Goal: Information Seeking & Learning: Compare options

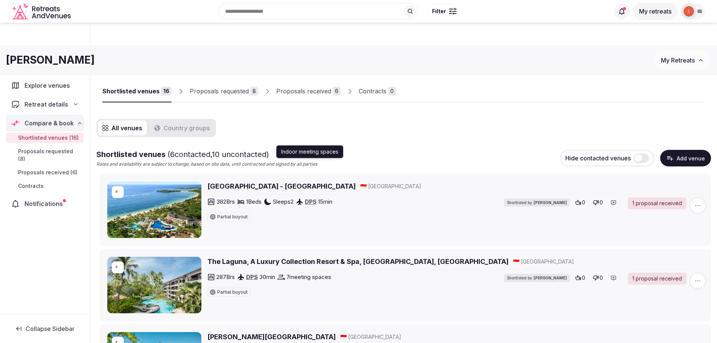
scroll to position [113, 0]
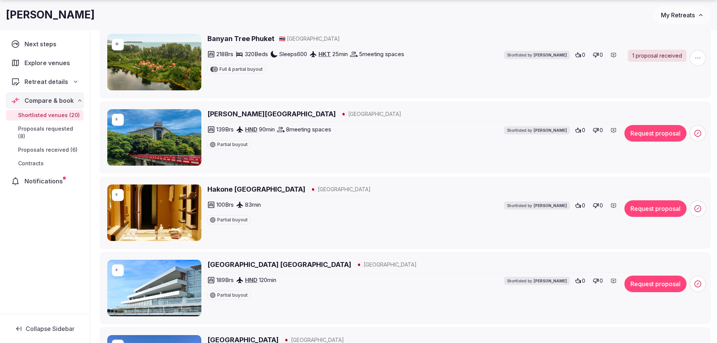
scroll to position [527, 0]
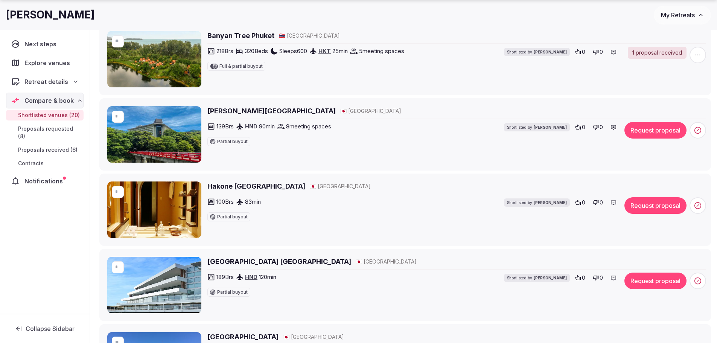
click at [256, 110] on h2 "Yumoto Fujiya Hotel" at bounding box center [271, 110] width 128 height 9
click at [264, 185] on h2 "Hakone [GEOGRAPHIC_DATA]" at bounding box center [256, 185] width 98 height 9
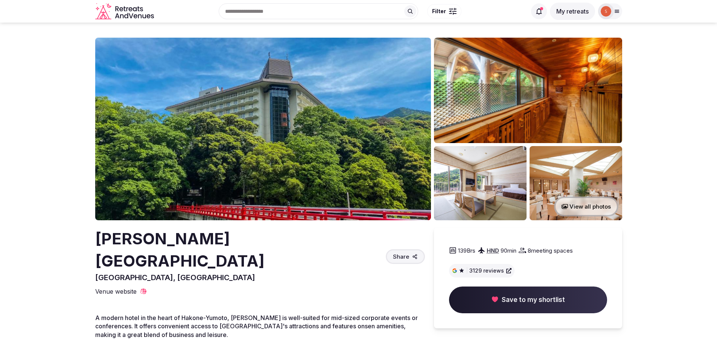
click at [297, 157] on img at bounding box center [263, 129] width 336 height 183
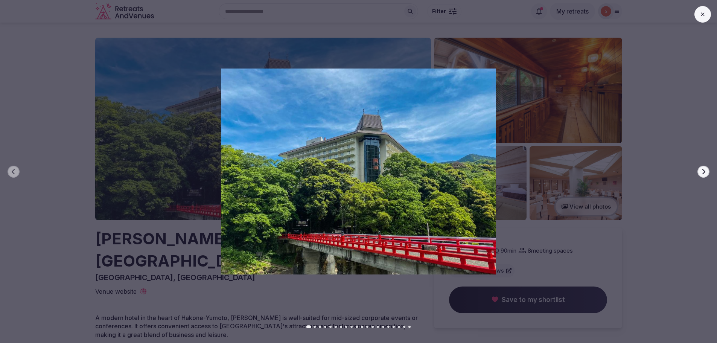
click at [700, 174] on button "Next slide" at bounding box center [704, 172] width 12 height 12
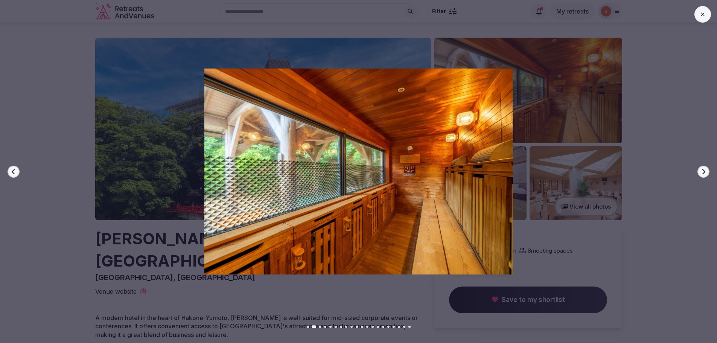
click at [700, 174] on button "Next slide" at bounding box center [704, 172] width 12 height 12
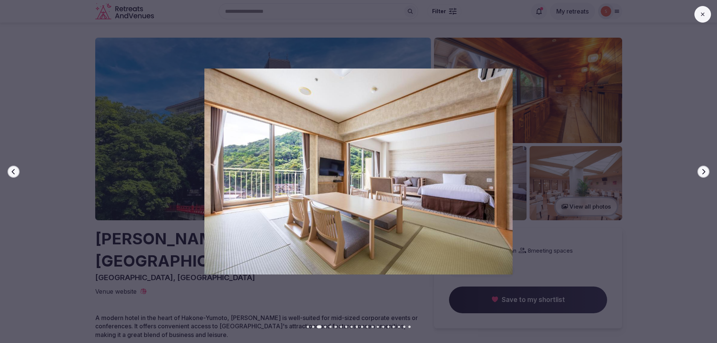
click at [700, 174] on button "Next slide" at bounding box center [704, 172] width 12 height 12
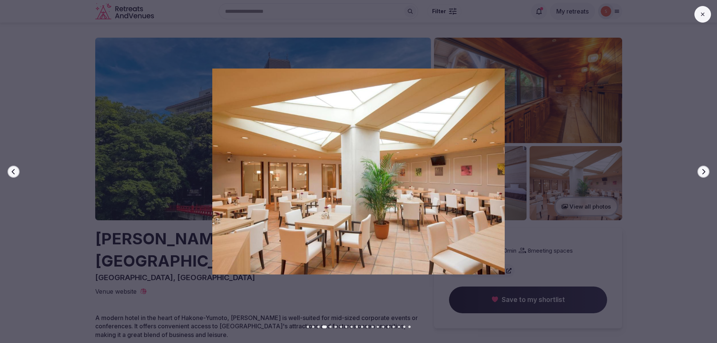
click at [701, 174] on icon "button" at bounding box center [704, 172] width 6 height 6
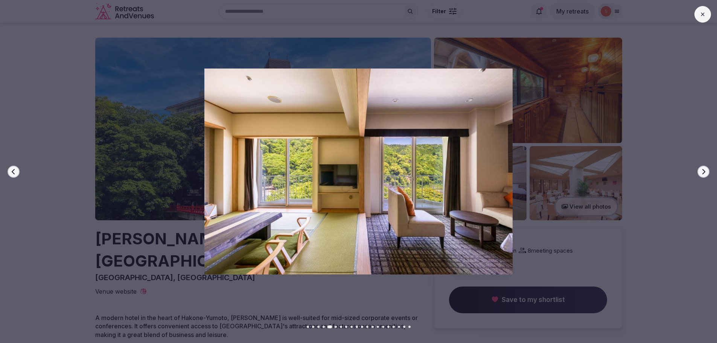
click at [701, 174] on icon "button" at bounding box center [704, 172] width 6 height 6
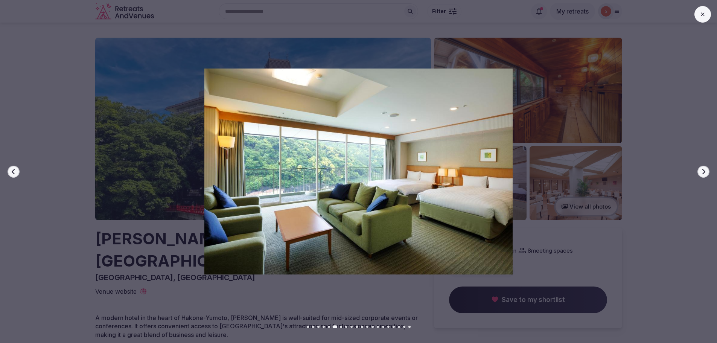
click at [701, 174] on icon "button" at bounding box center [704, 172] width 6 height 6
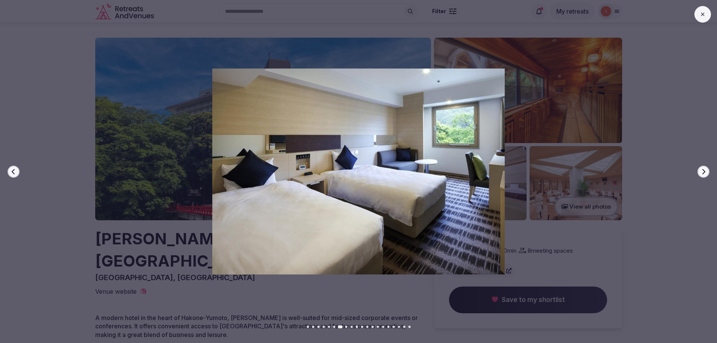
click at [701, 174] on icon "button" at bounding box center [704, 172] width 6 height 6
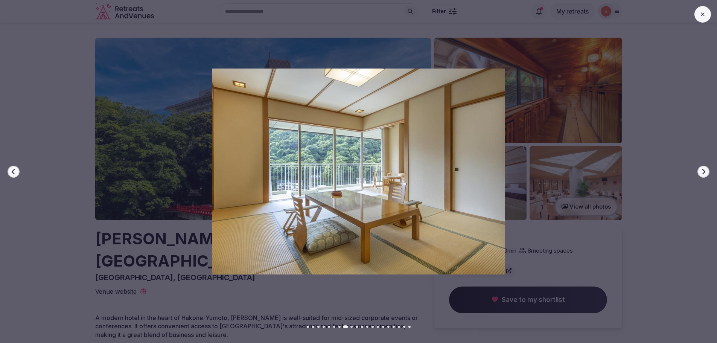
click at [701, 174] on icon "button" at bounding box center [704, 172] width 6 height 6
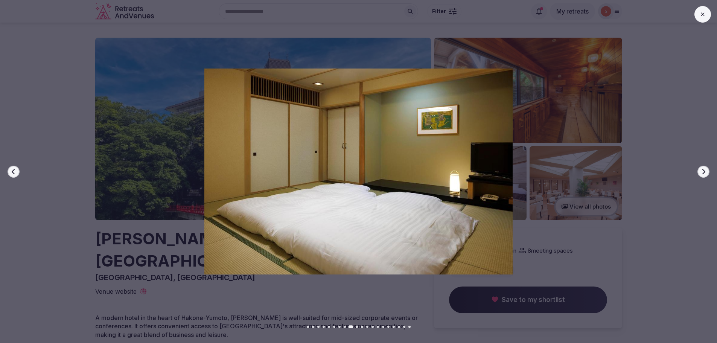
click at [701, 174] on icon "button" at bounding box center [704, 172] width 6 height 6
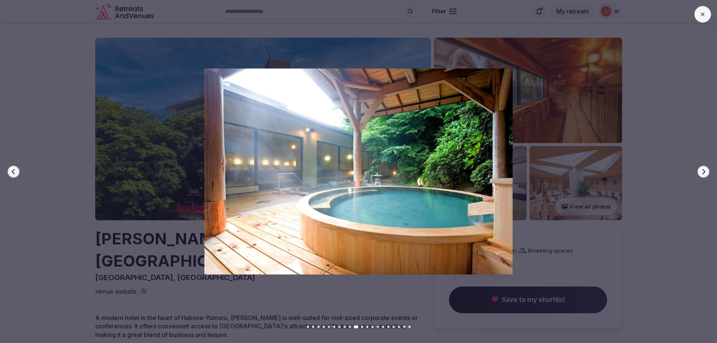
click at [701, 174] on icon "button" at bounding box center [704, 172] width 6 height 6
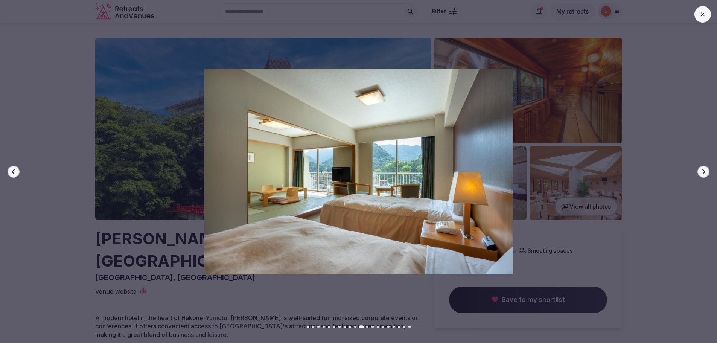
click at [701, 174] on icon "button" at bounding box center [704, 172] width 6 height 6
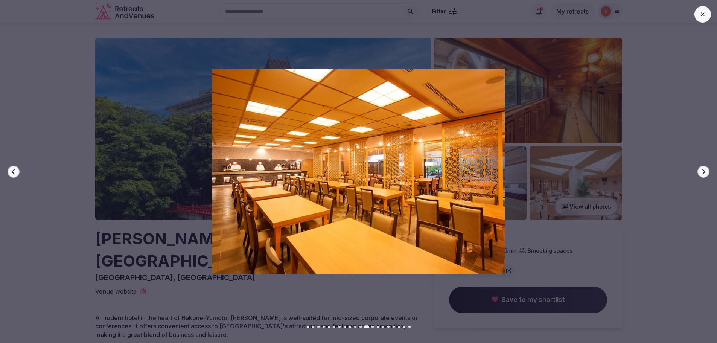
click at [701, 174] on icon "button" at bounding box center [704, 172] width 6 height 6
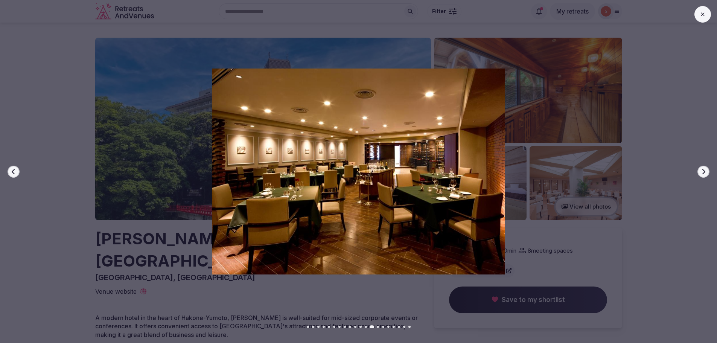
click at [701, 174] on icon "button" at bounding box center [704, 172] width 6 height 6
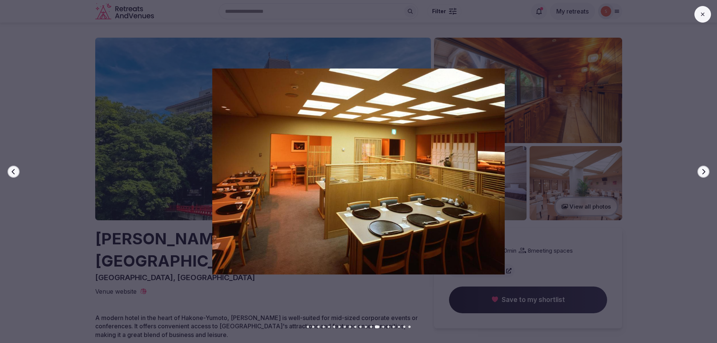
click at [701, 174] on icon "button" at bounding box center [704, 172] width 6 height 6
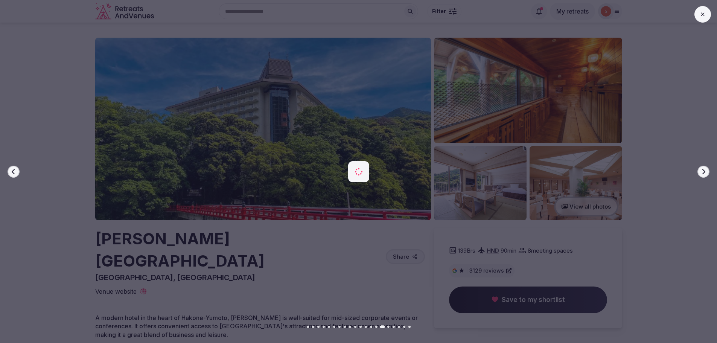
click at [701, 174] on icon "button" at bounding box center [704, 172] width 6 height 6
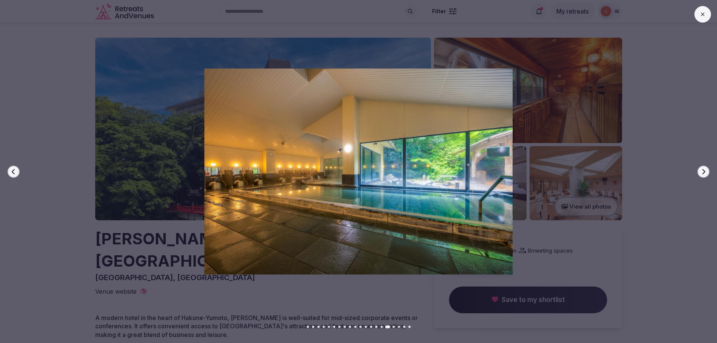
click at [703, 18] on button at bounding box center [703, 14] width 17 height 17
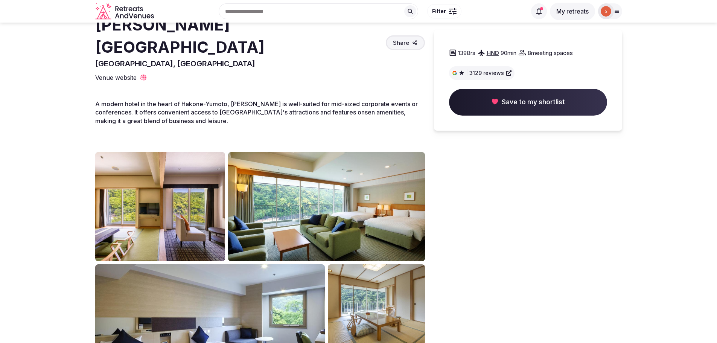
scroll to position [113, 0]
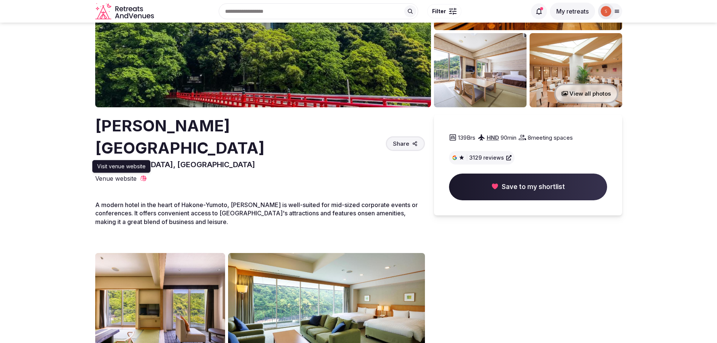
click at [131, 174] on span "Venue website" at bounding box center [115, 178] width 41 height 8
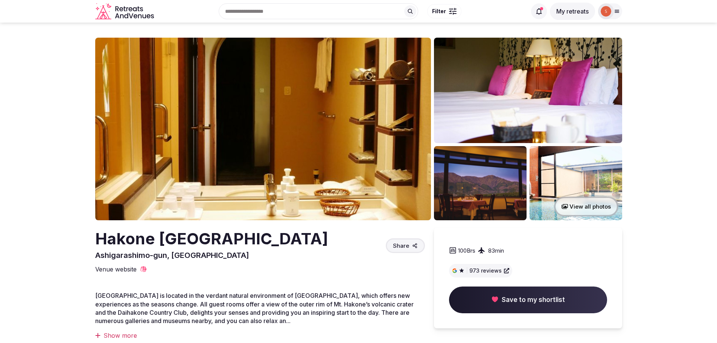
click at [250, 130] on img at bounding box center [263, 129] width 336 height 183
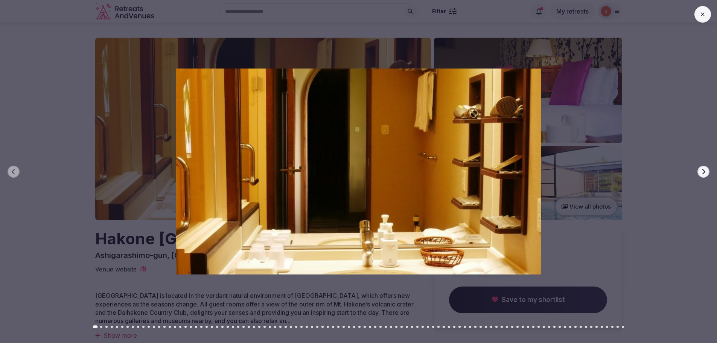
click at [708, 169] on button "Next slide" at bounding box center [704, 172] width 12 height 12
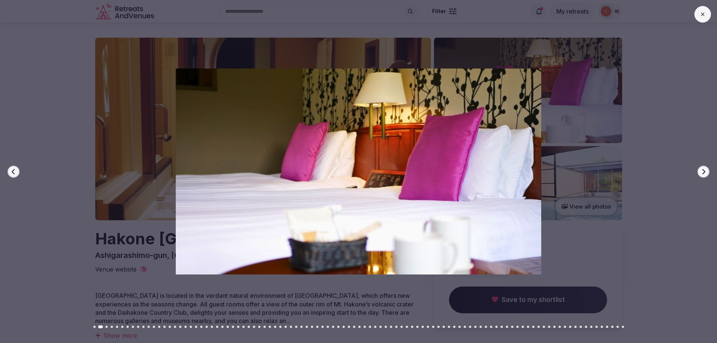
click at [707, 172] on button "Next slide" at bounding box center [704, 172] width 12 height 12
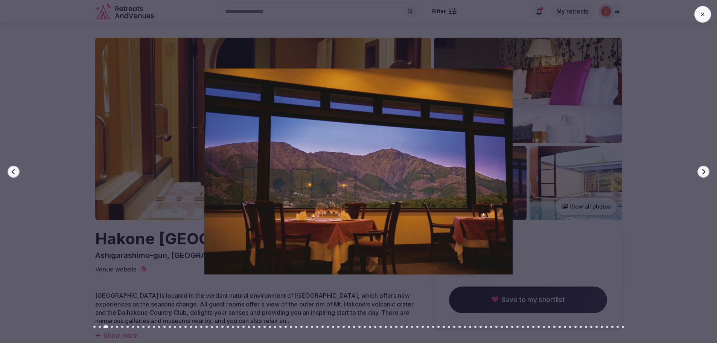
click at [709, 171] on button "Next slide" at bounding box center [704, 172] width 12 height 12
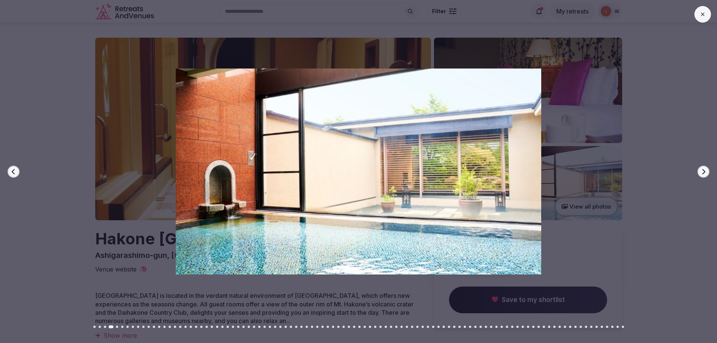
click at [711, 171] on div at bounding box center [355, 172] width 723 height 206
click at [705, 170] on icon "button" at bounding box center [704, 172] width 6 height 6
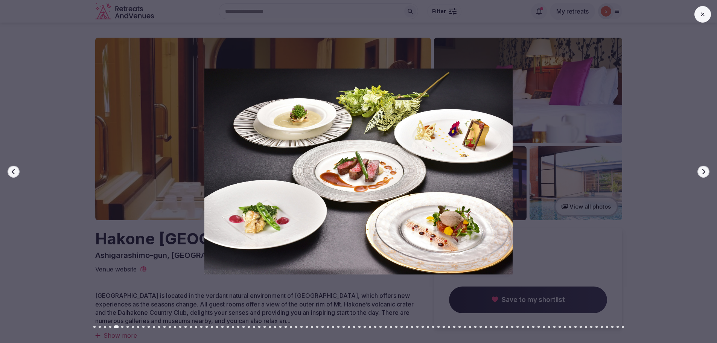
click at [705, 170] on icon "button" at bounding box center [704, 172] width 6 height 6
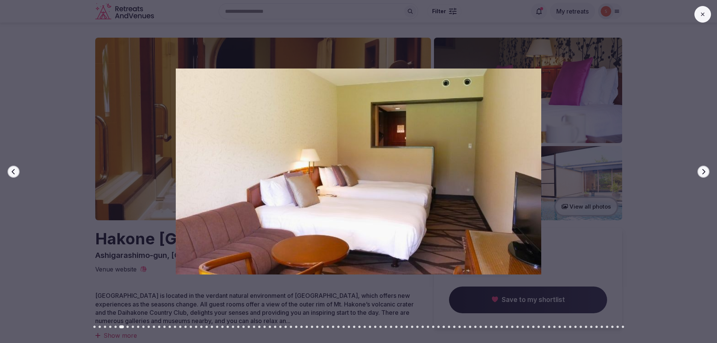
click at [705, 170] on icon "button" at bounding box center [704, 172] width 6 height 6
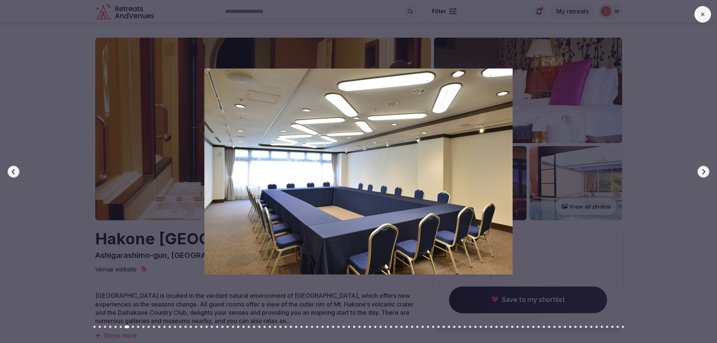
click at [705, 170] on icon "button" at bounding box center [704, 172] width 6 height 6
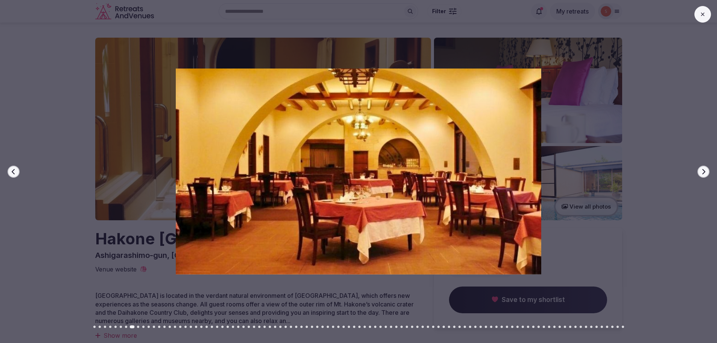
click at [705, 170] on icon "button" at bounding box center [704, 172] width 6 height 6
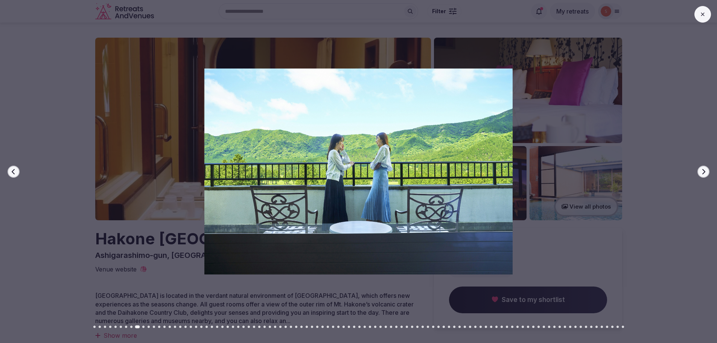
click at [705, 170] on icon "button" at bounding box center [704, 172] width 6 height 6
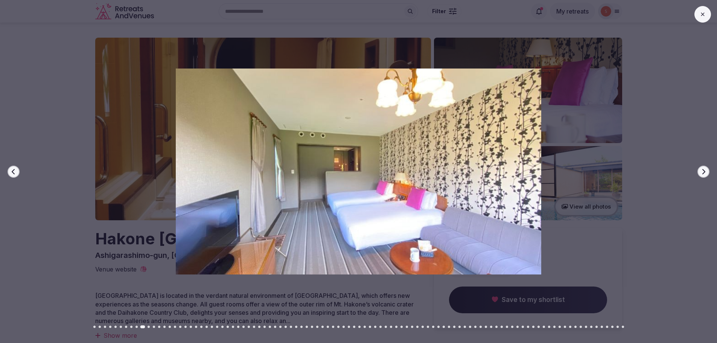
click at [705, 170] on icon "button" at bounding box center [704, 172] width 6 height 6
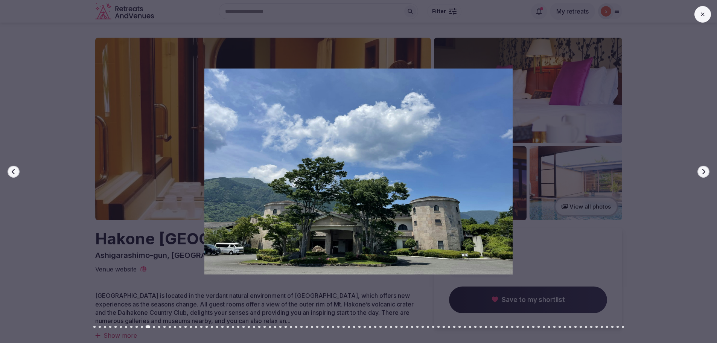
click at [704, 171] on icon "button" at bounding box center [704, 172] width 6 height 6
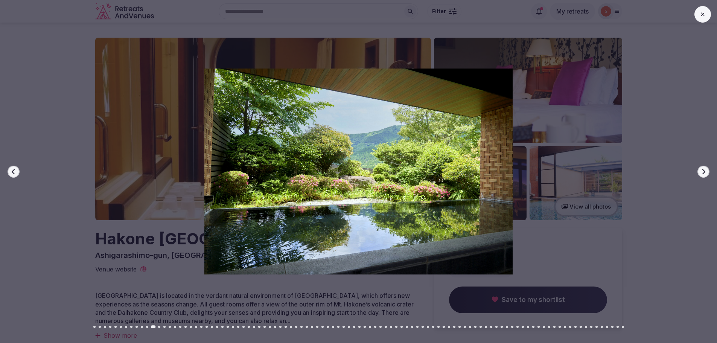
click at [705, 172] on icon "button" at bounding box center [704, 171] width 3 height 5
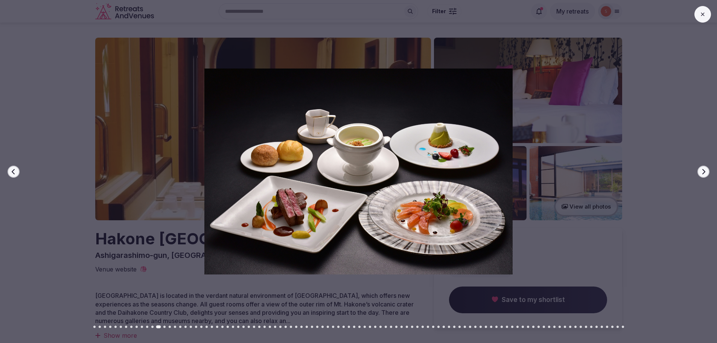
click at [706, 171] on icon "button" at bounding box center [704, 172] width 6 height 6
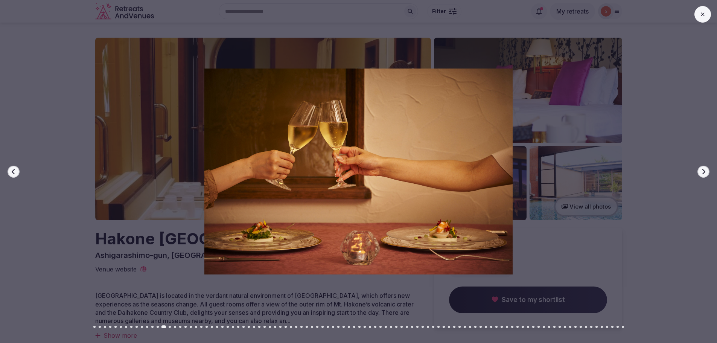
click at [706, 171] on icon "button" at bounding box center [704, 172] width 6 height 6
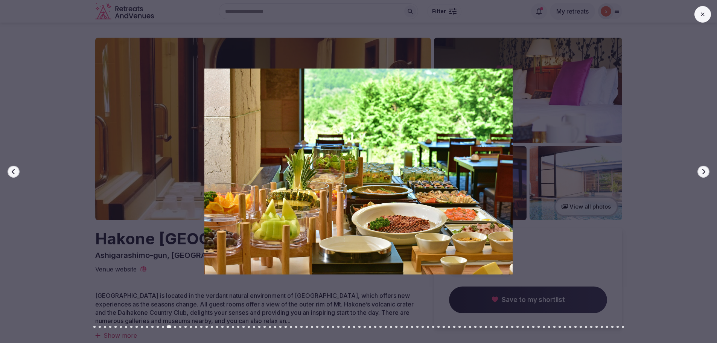
click at [706, 171] on icon "button" at bounding box center [704, 172] width 6 height 6
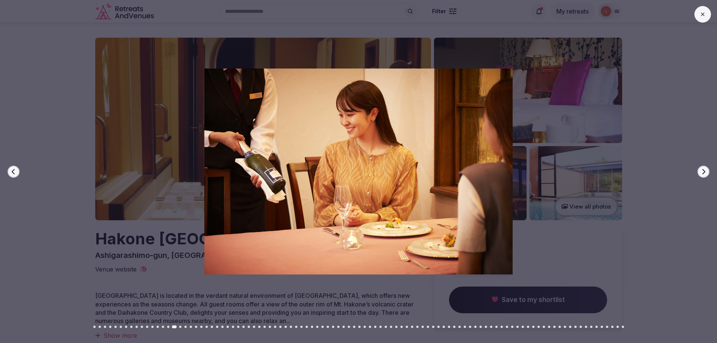
click at [706, 171] on icon "button" at bounding box center [704, 172] width 6 height 6
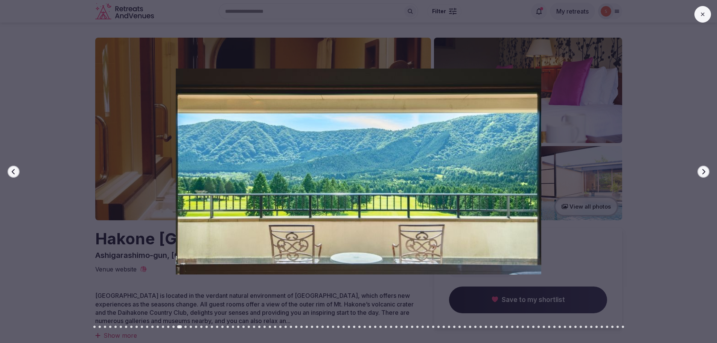
click at [706, 171] on icon "button" at bounding box center [704, 172] width 6 height 6
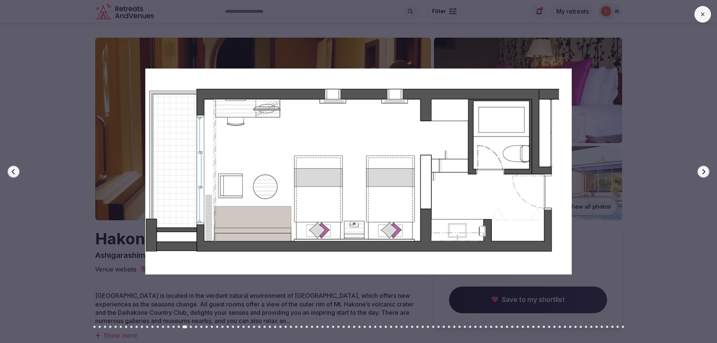
click at [706, 171] on icon "button" at bounding box center [704, 172] width 6 height 6
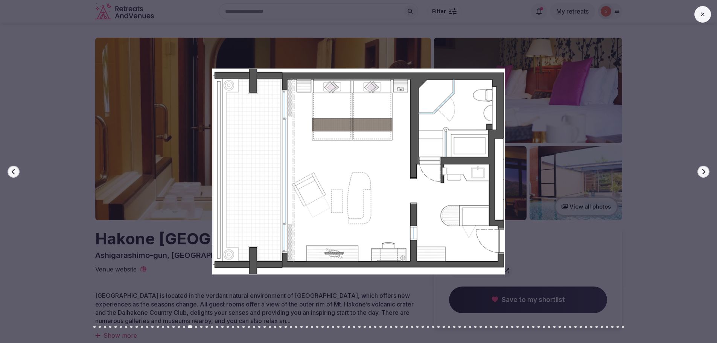
click at [706, 171] on icon "button" at bounding box center [704, 172] width 6 height 6
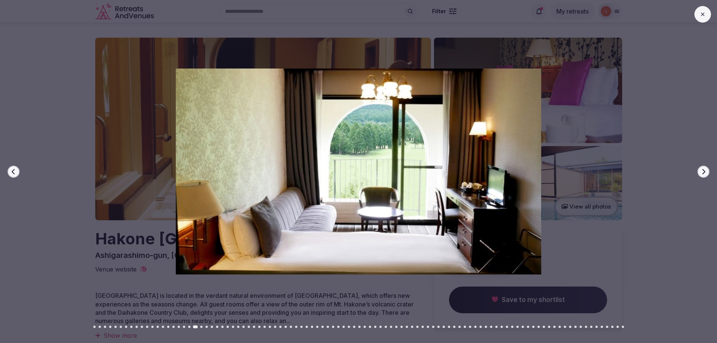
click at [706, 171] on icon "button" at bounding box center [704, 172] width 6 height 6
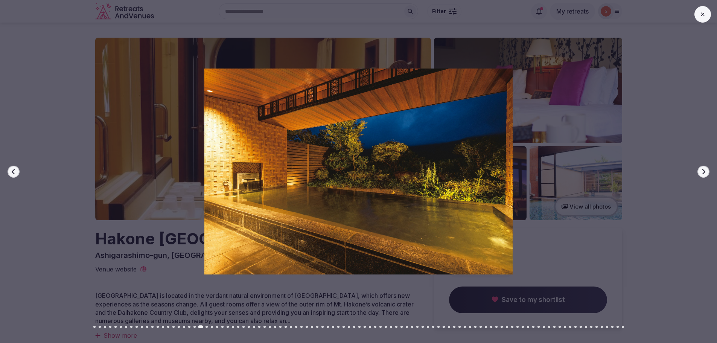
click at [706, 171] on icon "button" at bounding box center [704, 172] width 6 height 6
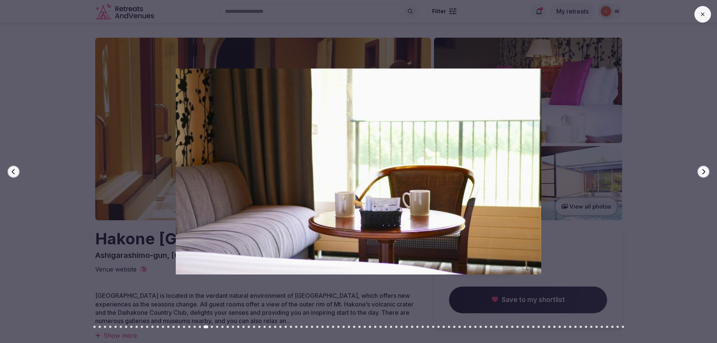
click at [706, 19] on button at bounding box center [703, 14] width 17 height 17
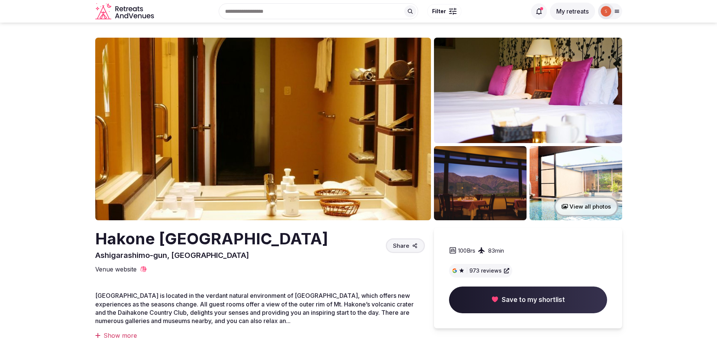
drag, startPoint x: 98, startPoint y: 242, endPoint x: 358, endPoint y: 241, distance: 260.6
click at [328, 241] on h2 "Hakone Sengokuhara Prince Hotel" at bounding box center [211, 239] width 233 height 22
copy h2 "Hakone Sengokuhara Prince Hotel"
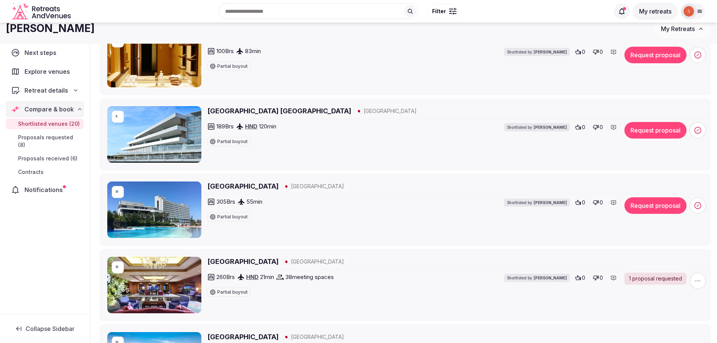
scroll to position [640, 0]
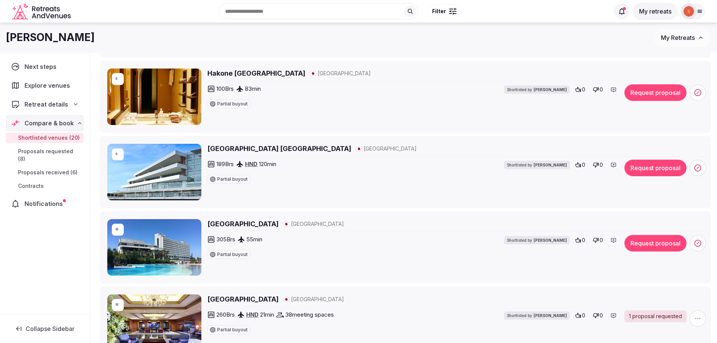
click at [272, 151] on h2 "[GEOGRAPHIC_DATA] [GEOGRAPHIC_DATA]" at bounding box center [279, 148] width 144 height 9
click at [228, 220] on h2 "Oiso Prince Hotel" at bounding box center [242, 223] width 71 height 9
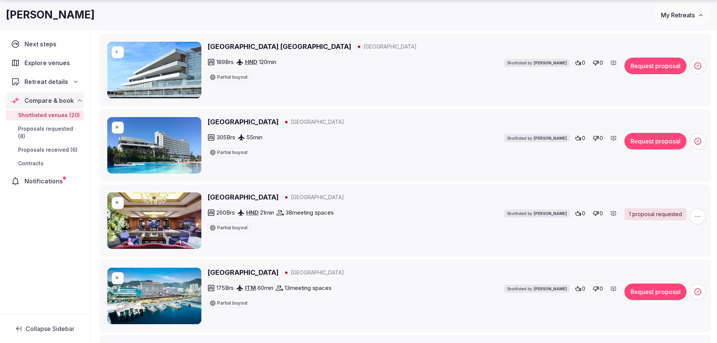
scroll to position [753, 0]
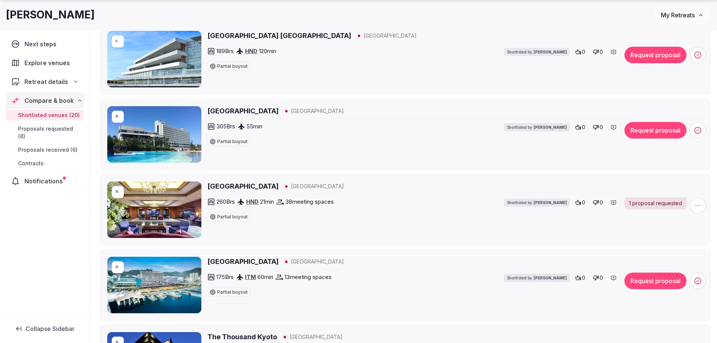
click at [238, 184] on h2 "Hotel Chinzanso Tokyo" at bounding box center [242, 185] width 71 height 9
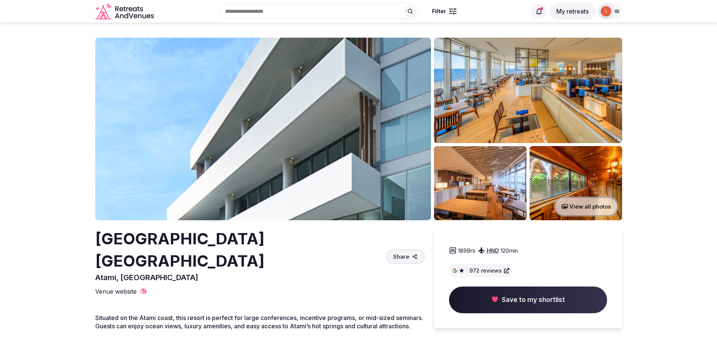
click at [325, 131] on img at bounding box center [263, 129] width 336 height 183
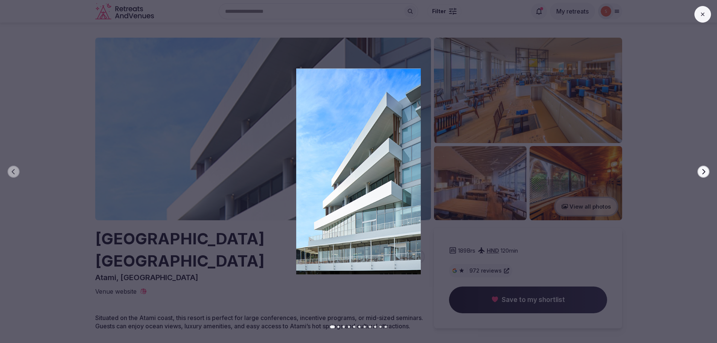
click at [708, 175] on button "Next slide" at bounding box center [704, 172] width 12 height 12
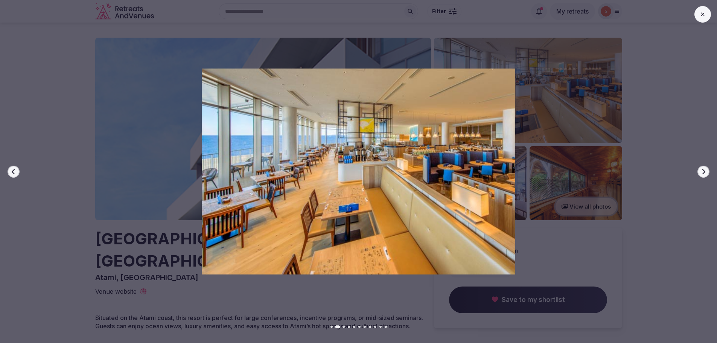
click at [705, 174] on icon "button" at bounding box center [704, 172] width 6 height 6
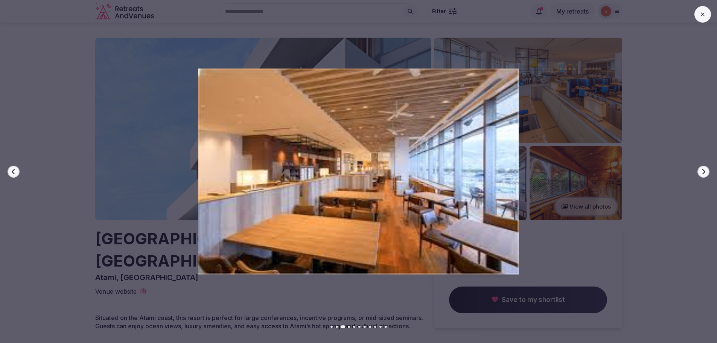
click at [705, 174] on icon "button" at bounding box center [704, 172] width 6 height 6
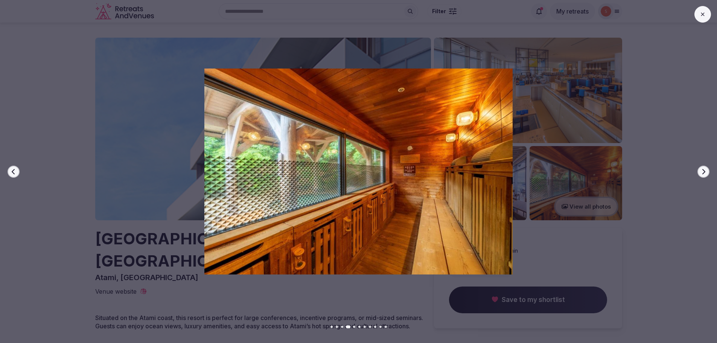
click at [705, 174] on icon "button" at bounding box center [704, 172] width 6 height 6
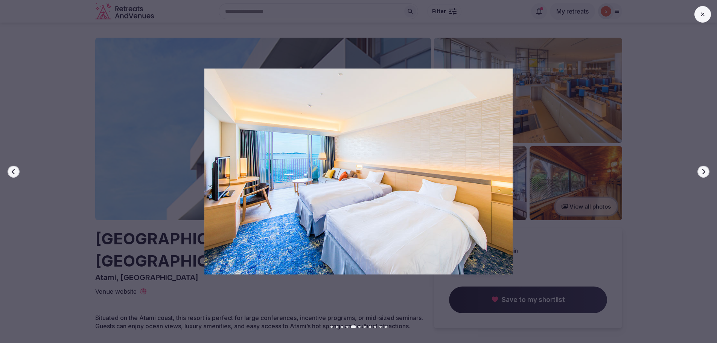
click at [705, 174] on icon "button" at bounding box center [704, 172] width 6 height 6
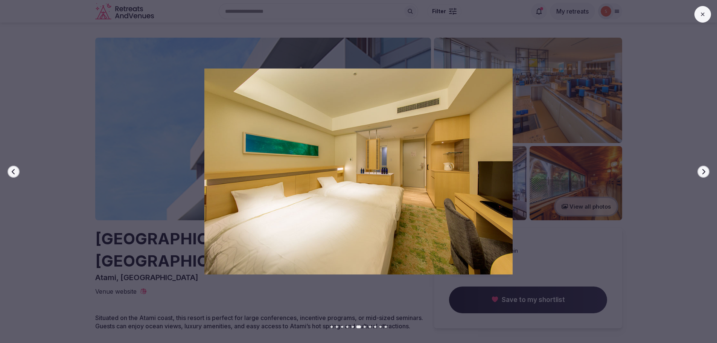
click at [705, 174] on icon "button" at bounding box center [704, 172] width 6 height 6
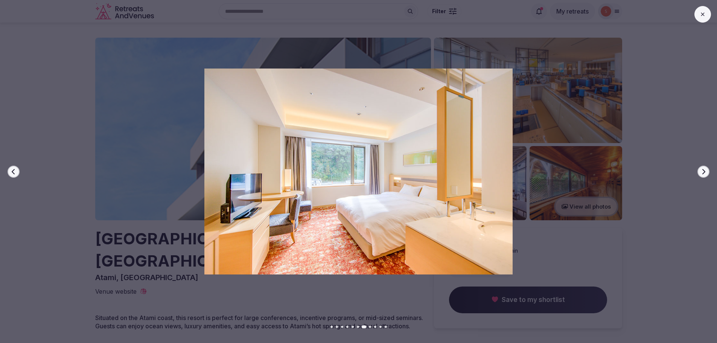
click at [705, 174] on icon "button" at bounding box center [704, 172] width 6 height 6
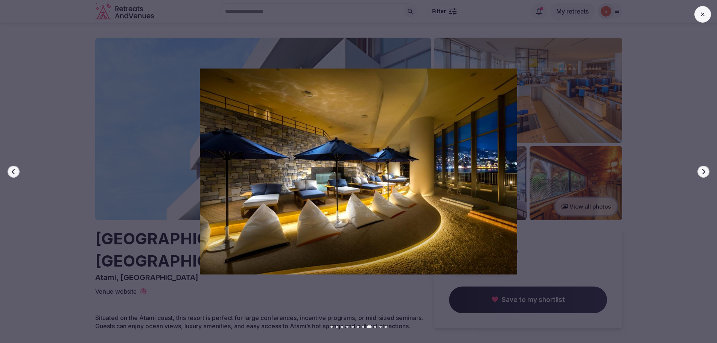
click at [705, 174] on icon "button" at bounding box center [704, 172] width 6 height 6
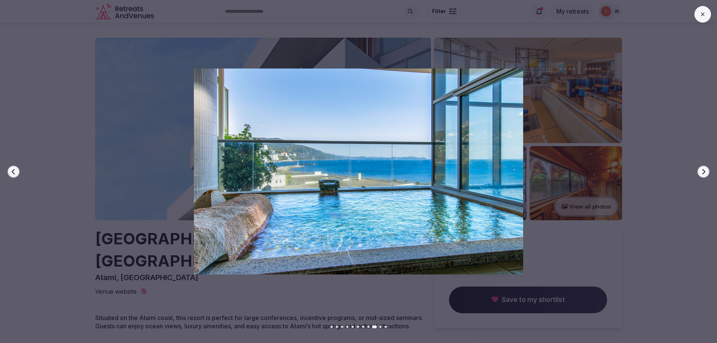
click at [705, 174] on icon "button" at bounding box center [704, 172] width 6 height 6
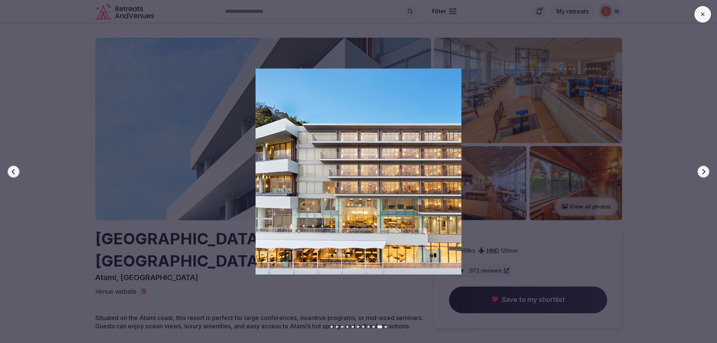
click at [705, 174] on icon "button" at bounding box center [704, 172] width 6 height 6
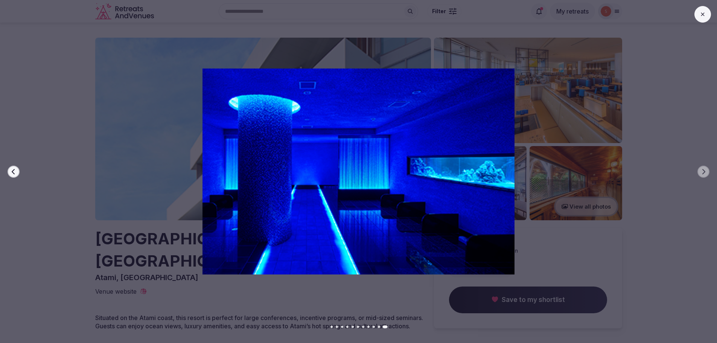
click at [695, 11] on button at bounding box center [703, 14] width 17 height 17
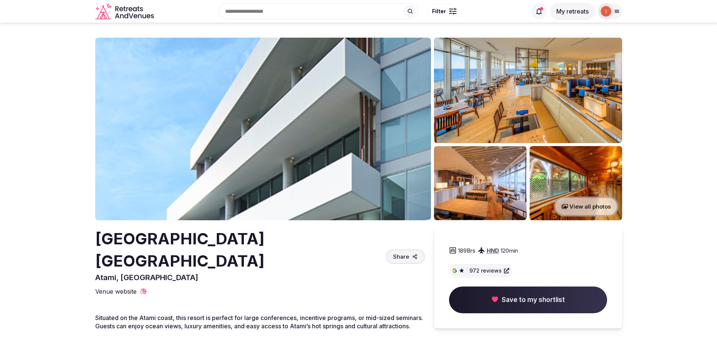
drag, startPoint x: 98, startPoint y: 241, endPoint x: 258, endPoint y: 263, distance: 162.0
click at [258, 263] on h2 "Atami Bay Resort Korakuen - Aqua Square" at bounding box center [239, 250] width 288 height 44
copy h2 "Atami Bay Resort Korakuen - Aqua Square"
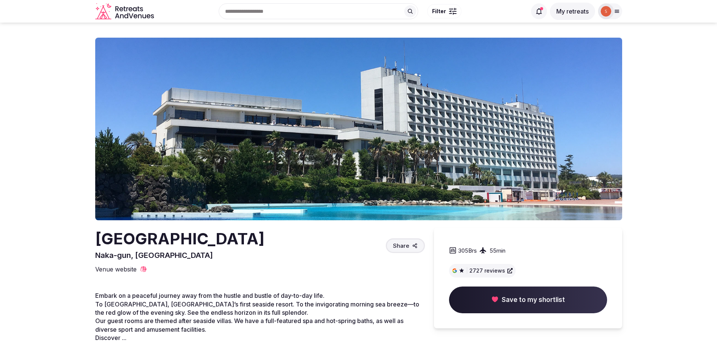
click at [235, 141] on img at bounding box center [358, 129] width 527 height 183
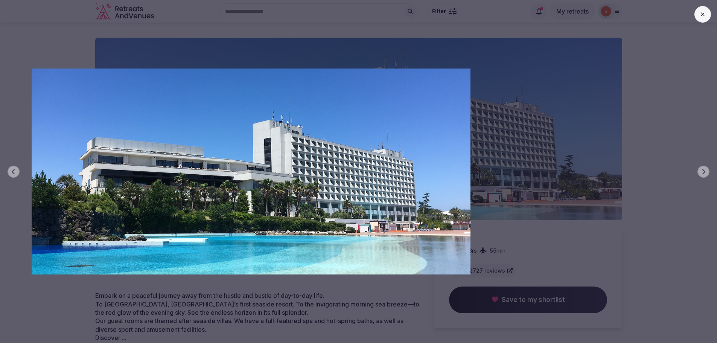
click at [707, 16] on button at bounding box center [703, 14] width 17 height 17
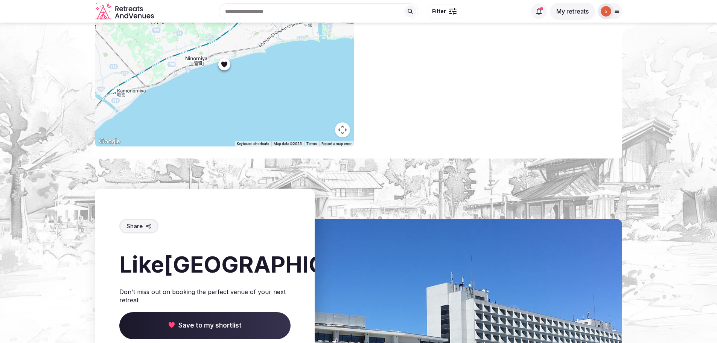
scroll to position [460, 0]
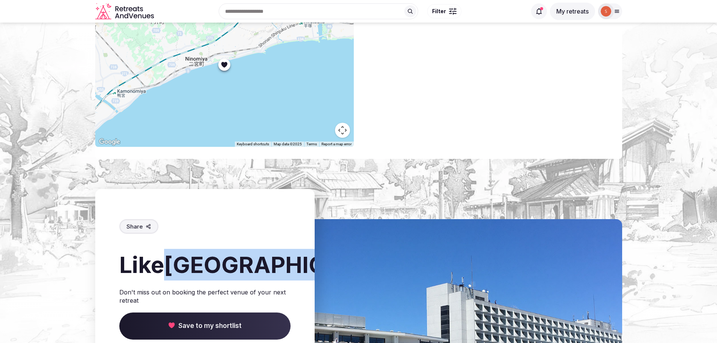
drag, startPoint x: 168, startPoint y: 263, endPoint x: 266, endPoint y: 293, distance: 102.3
click at [266, 281] on h2 "Like Oiso Prince Hotel ?" at bounding box center [204, 265] width 171 height 32
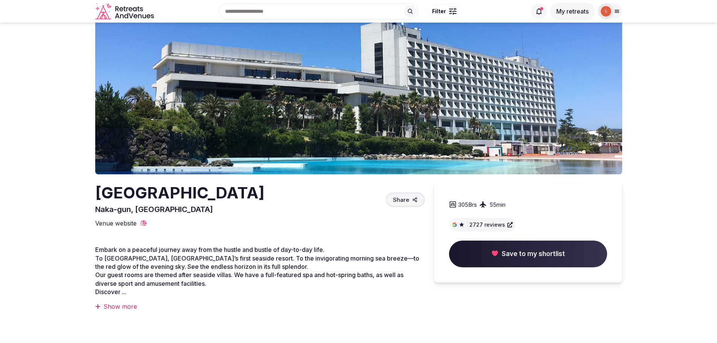
scroll to position [0, 0]
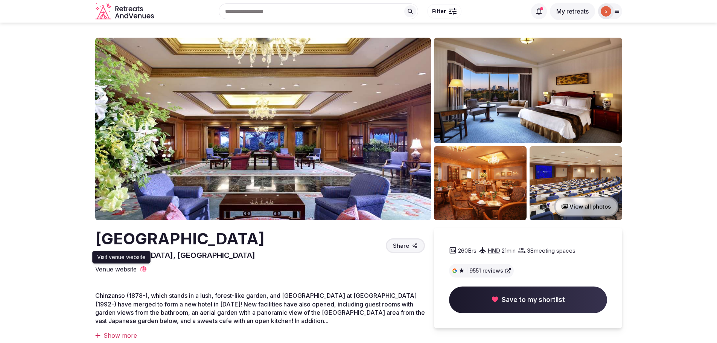
click at [121, 271] on span "Venue website" at bounding box center [115, 269] width 41 height 8
